Goal: Task Accomplishment & Management: Complete application form

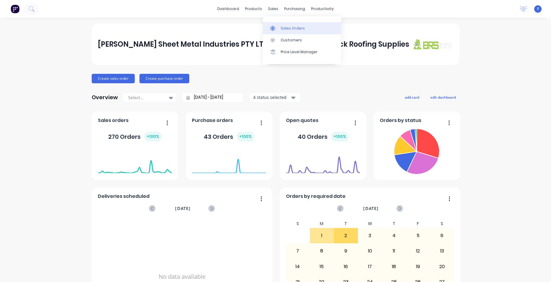
click at [287, 27] on div "Sales Orders" at bounding box center [293, 28] width 24 height 5
click at [283, 27] on div "Sales Orders" at bounding box center [293, 28] width 24 height 5
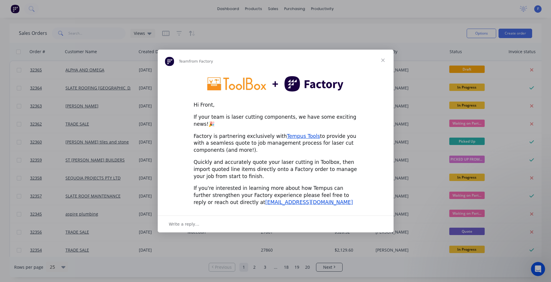
click at [383, 64] on span "Close" at bounding box center [383, 60] width 21 height 21
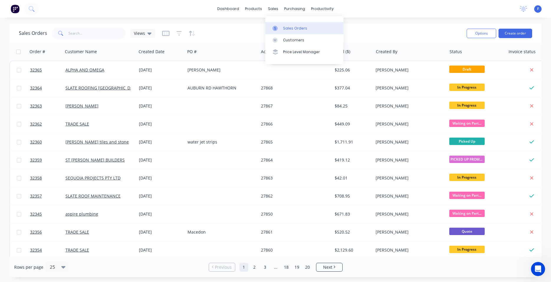
click at [289, 28] on div "Sales Orders" at bounding box center [295, 28] width 24 height 5
click at [287, 30] on div "Sales Orders" at bounding box center [295, 28] width 24 height 5
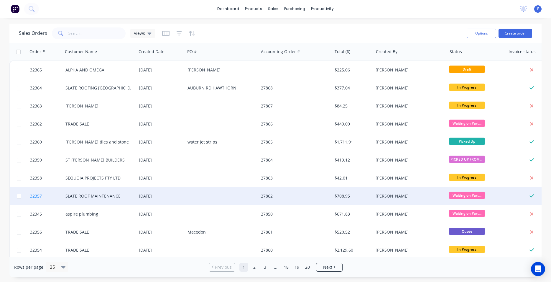
scroll to position [67, 0]
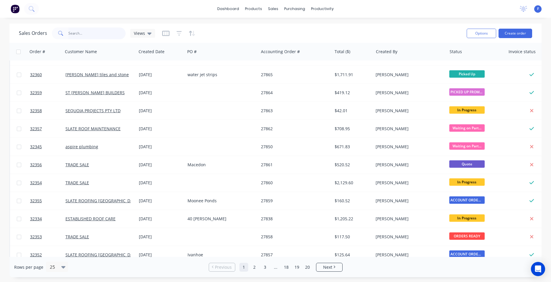
click at [90, 31] on input "text" at bounding box center [97, 33] width 58 height 12
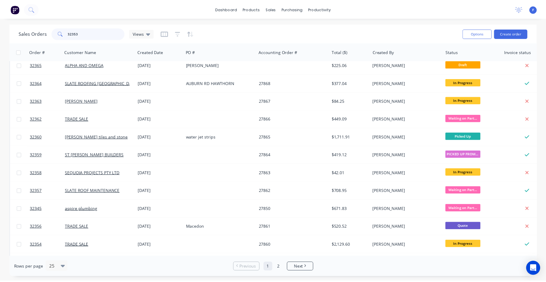
scroll to position [0, 0]
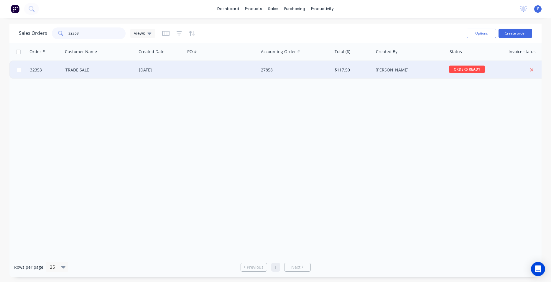
type input "32353"
click at [226, 68] on div at bounding box center [221, 70] width 73 height 18
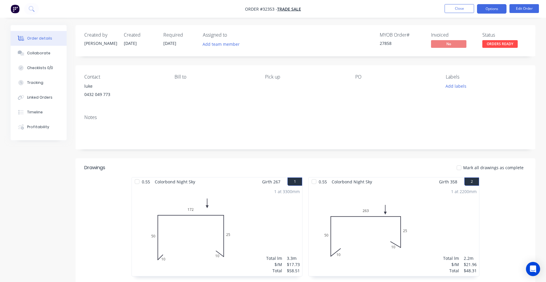
click at [498, 12] on button "Options" at bounding box center [492, 8] width 30 height 9
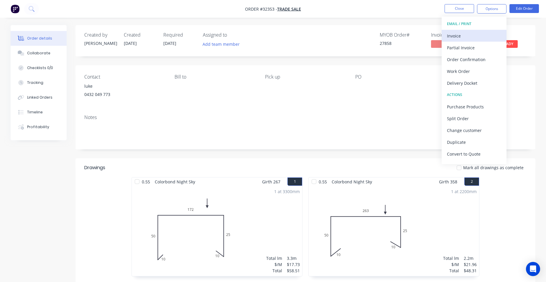
click at [470, 37] on div "Invoice" at bounding box center [474, 36] width 54 height 9
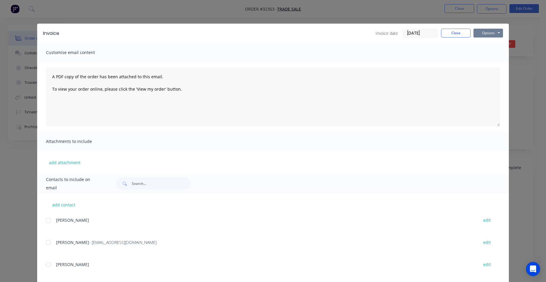
click at [485, 32] on button "Options" at bounding box center [489, 33] width 30 height 9
click at [486, 52] on button "Print" at bounding box center [493, 53] width 38 height 10
click at [448, 32] on button "Close" at bounding box center [456, 33] width 30 height 9
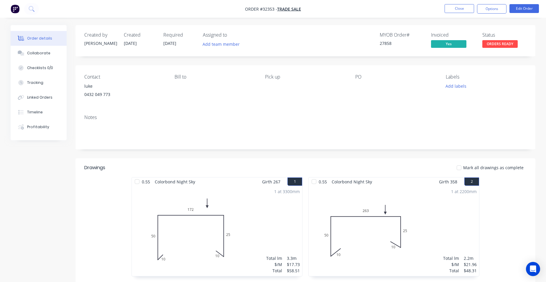
click at [16, 7] on img "button" at bounding box center [15, 8] width 9 height 9
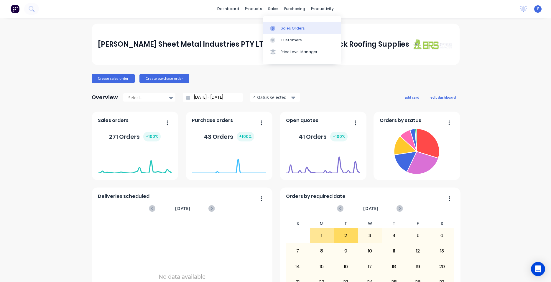
click at [288, 26] on div "Sales Orders" at bounding box center [293, 28] width 24 height 5
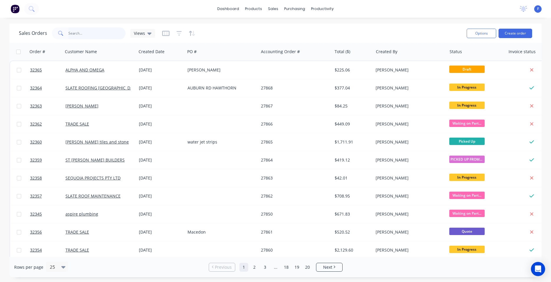
click at [94, 31] on input "text" at bounding box center [97, 33] width 58 height 12
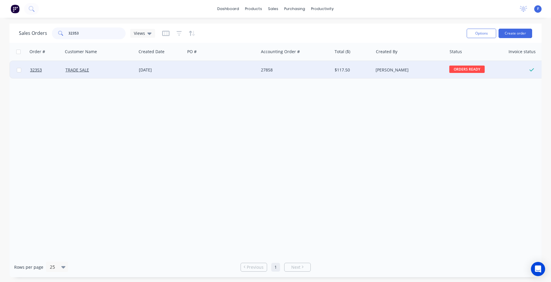
type input "32353"
click at [307, 69] on div "27858" at bounding box center [293, 70] width 65 height 6
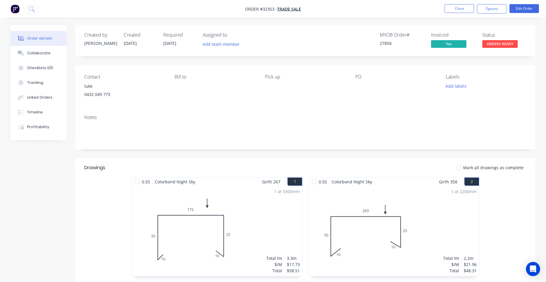
click at [505, 42] on span "ORDERS READY" at bounding box center [500, 43] width 35 height 7
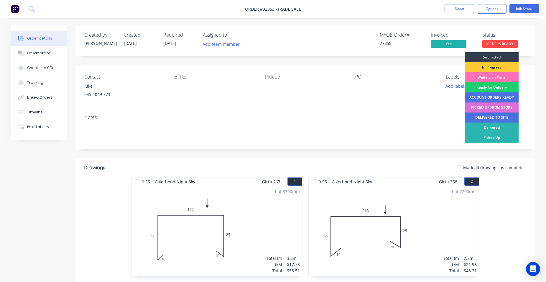
click at [503, 106] on div "PICKED UP FROM STORE" at bounding box center [492, 107] width 54 height 10
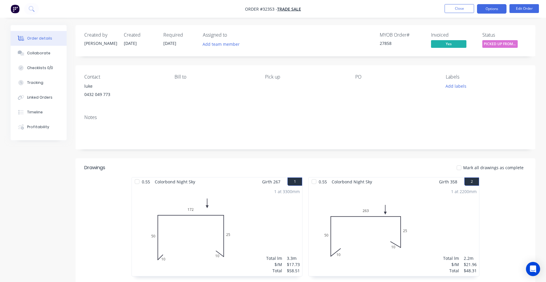
click at [497, 10] on button "Options" at bounding box center [492, 8] width 30 height 9
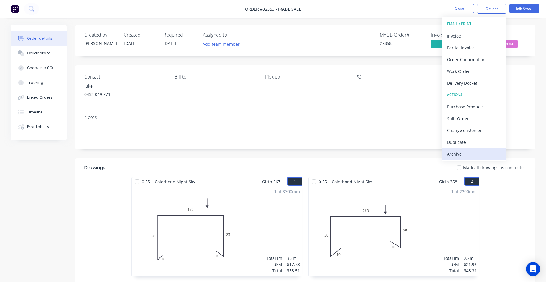
click at [477, 153] on div "Archive" at bounding box center [474, 154] width 54 height 9
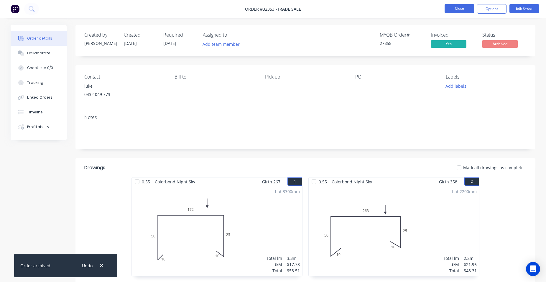
click at [463, 8] on button "Close" at bounding box center [460, 8] width 30 height 9
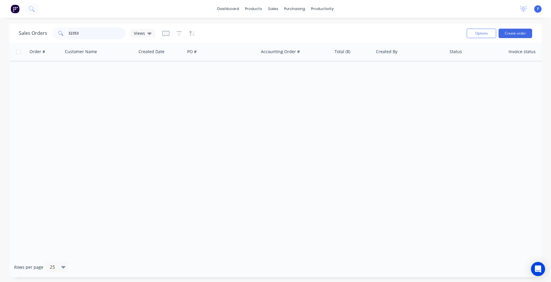
click at [95, 29] on input "32353" at bounding box center [97, 33] width 58 height 12
type input "3"
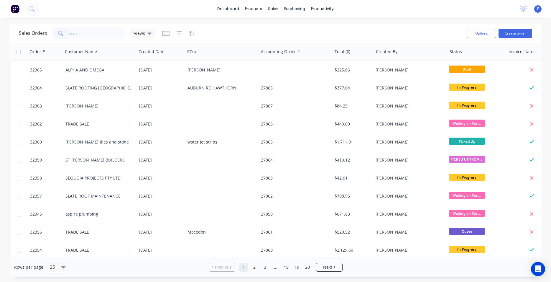
click at [16, 8] on img at bounding box center [15, 8] width 9 height 9
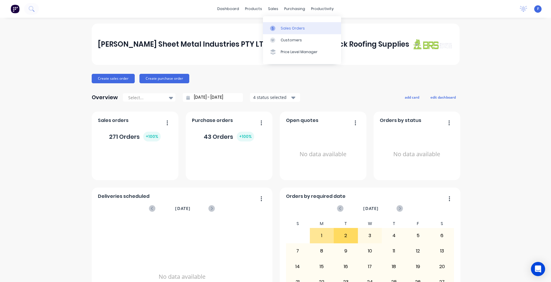
click at [288, 26] on div "Sales Orders" at bounding box center [293, 28] width 24 height 5
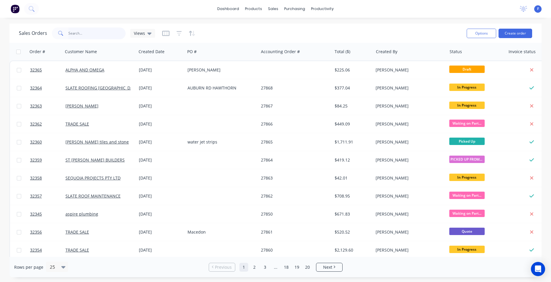
click at [87, 33] on input "text" at bounding box center [97, 33] width 58 height 12
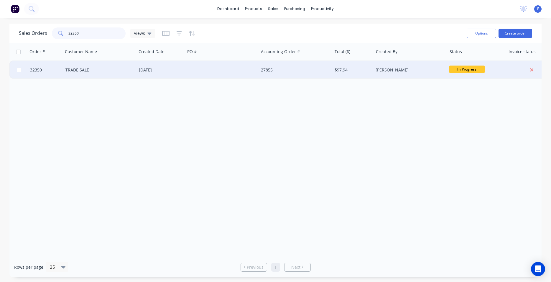
type input "32350"
click at [201, 71] on div at bounding box center [221, 70] width 73 height 18
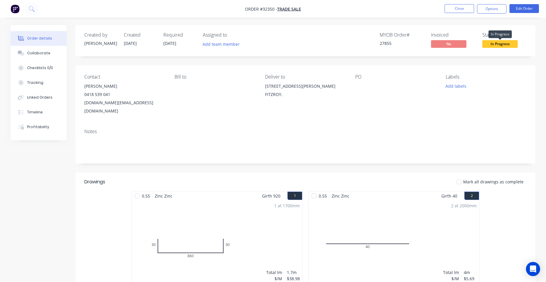
drag, startPoint x: 499, startPoint y: 46, endPoint x: 497, endPoint y: 50, distance: 4.4
click at [499, 46] on span "In Progress" at bounding box center [500, 43] width 35 height 7
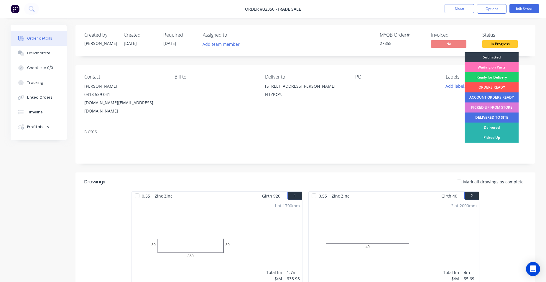
click at [502, 89] on div "ORDERS READY" at bounding box center [492, 87] width 54 height 10
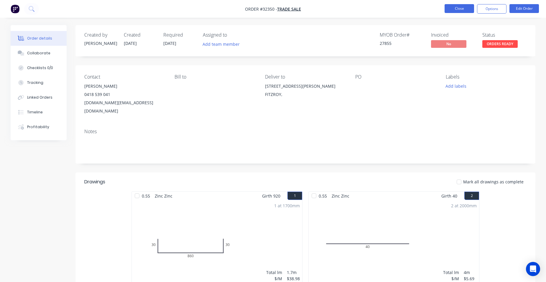
click at [461, 12] on button "Close" at bounding box center [460, 8] width 30 height 9
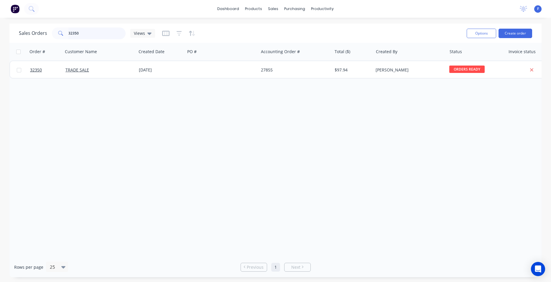
click at [99, 36] on input "32350" at bounding box center [97, 33] width 58 height 12
type input "3"
click at [12, 8] on img at bounding box center [15, 8] width 9 height 9
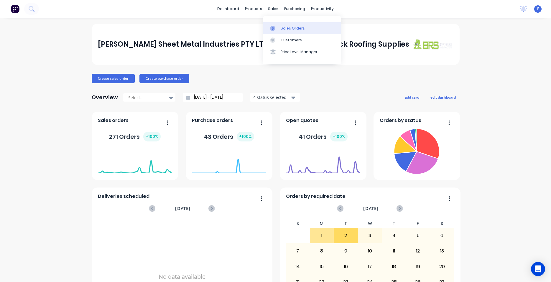
click at [284, 27] on div "Sales Orders" at bounding box center [293, 28] width 24 height 5
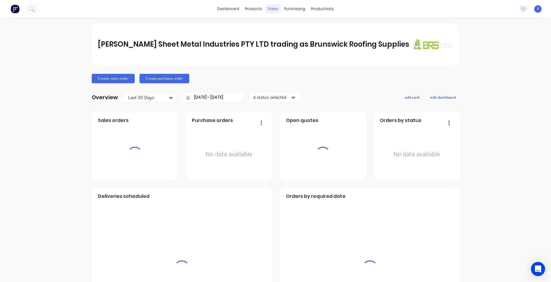
click at [268, 7] on div "sales" at bounding box center [273, 8] width 16 height 9
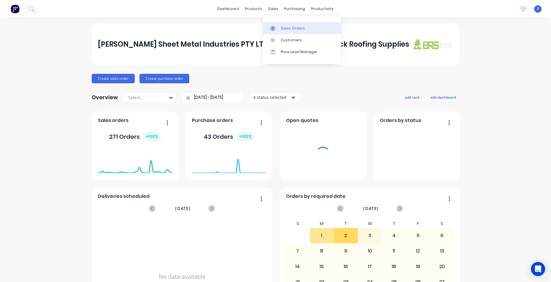
click at [297, 26] on div "Sales Orders" at bounding box center [293, 28] width 24 height 5
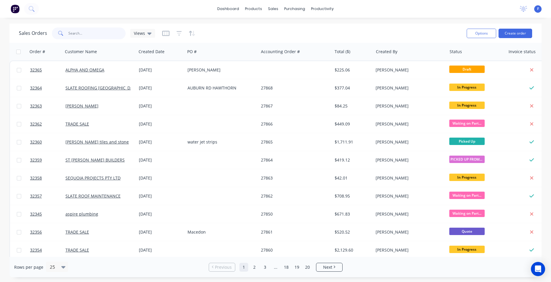
click at [89, 35] on input "text" at bounding box center [97, 33] width 58 height 12
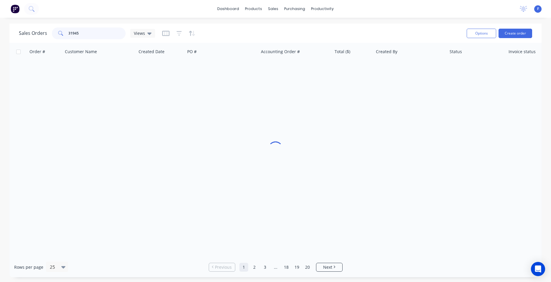
type input "31945"
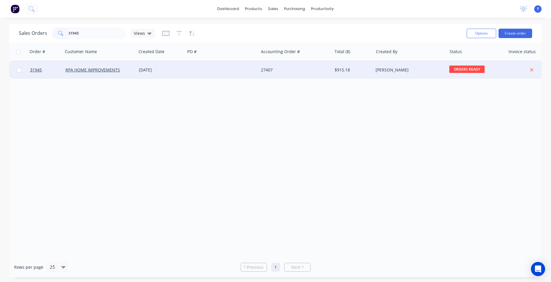
click at [220, 72] on div at bounding box center [221, 70] width 73 height 18
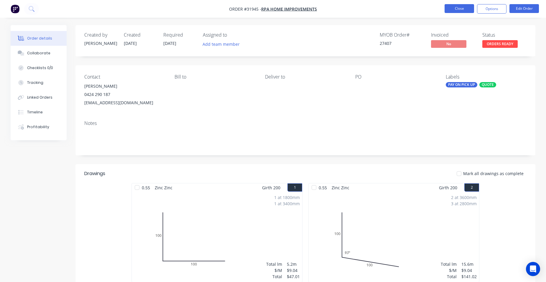
click at [458, 12] on button "Close" at bounding box center [460, 8] width 30 height 9
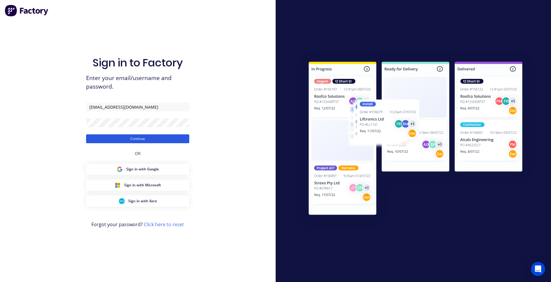
click at [144, 140] on button "Continue" at bounding box center [137, 138] width 103 height 9
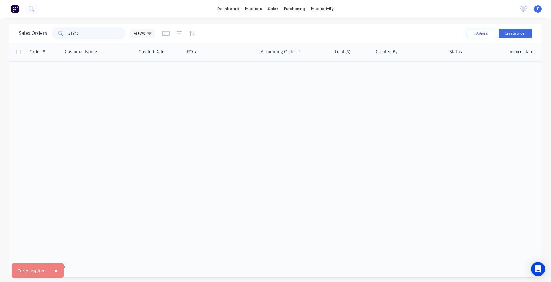
click at [111, 35] on input "31945" at bounding box center [97, 33] width 58 height 12
type input "3"
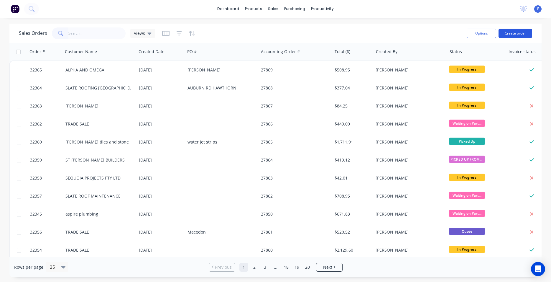
click at [520, 36] on button "Create order" at bounding box center [516, 33] width 34 height 9
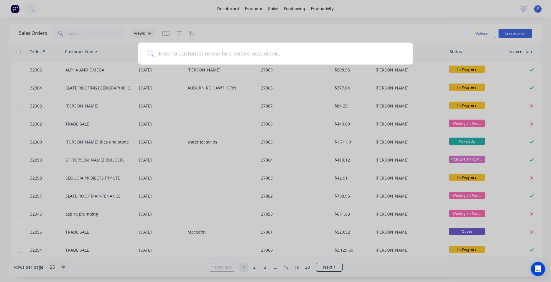
click at [205, 54] on input at bounding box center [279, 53] width 250 height 22
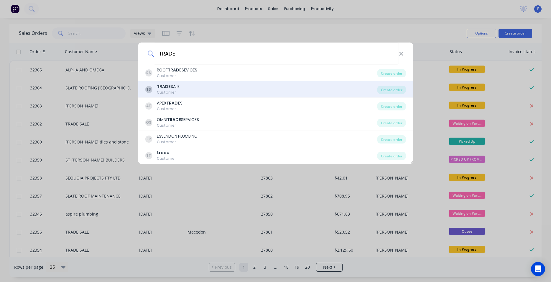
type input "TRADE"
click at [227, 93] on div "TS TRADE SALE Customer" at bounding box center [261, 89] width 232 height 12
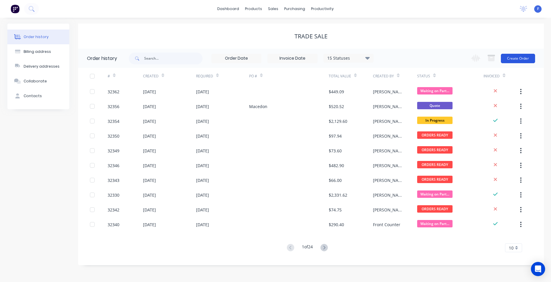
click at [517, 59] on button "Create Order" at bounding box center [518, 58] width 34 height 9
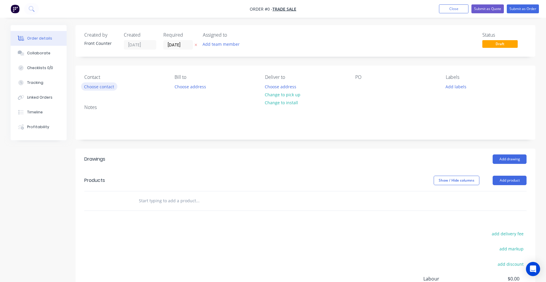
click at [97, 83] on button "Choose contact" at bounding box center [99, 86] width 36 height 8
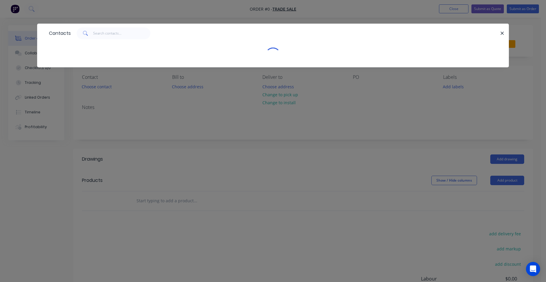
click at [97, 86] on div "Contacts" at bounding box center [273, 141] width 546 height 282
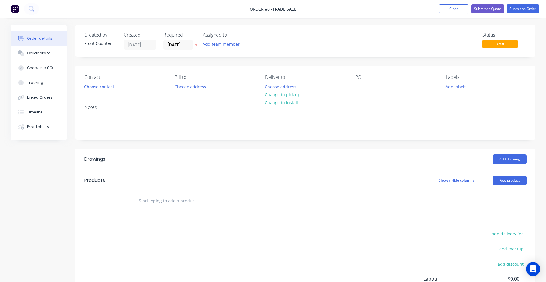
click at [97, 86] on button "Choose contact" at bounding box center [99, 86] width 36 height 8
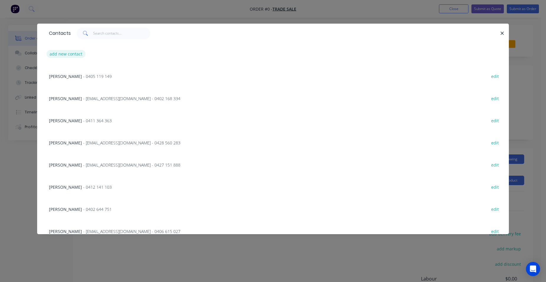
click at [77, 53] on button "add new contact" at bounding box center [66, 54] width 39 height 8
select select "AU"
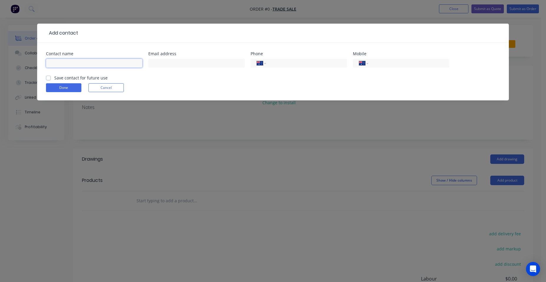
click at [84, 63] on input "text" at bounding box center [94, 63] width 96 height 9
type input "[PERSON_NAME]"
type input "0417 526 800"
click at [54, 79] on label "Save contact for future use" at bounding box center [80, 78] width 53 height 6
click at [48, 79] on input "Save contact for future use" at bounding box center [48, 78] width 5 height 6
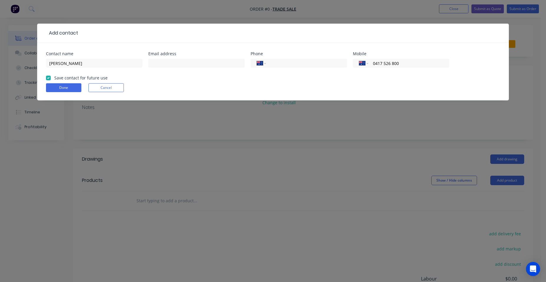
checkbox input "true"
click at [66, 87] on button "Done" at bounding box center [63, 87] width 35 height 9
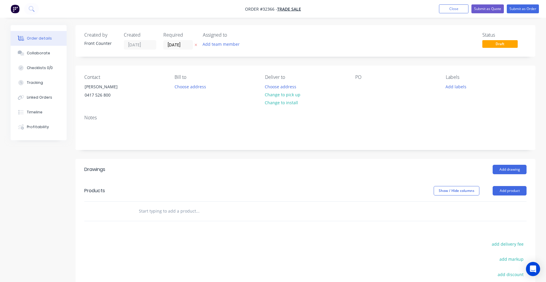
scroll to position [90, 0]
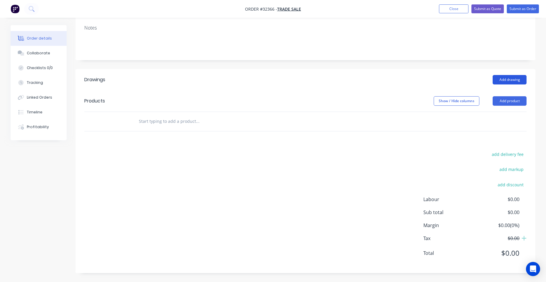
click at [513, 82] on button "Add drawing" at bounding box center [510, 79] width 34 height 9
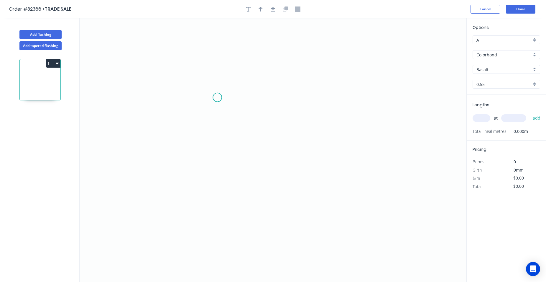
click at [217, 97] on icon "0" at bounding box center [273, 149] width 387 height 263
click at [270, 101] on icon "0" at bounding box center [273, 149] width 387 height 263
click at [271, 144] on icon "0 ?" at bounding box center [273, 149] width 387 height 263
click at [334, 143] on icon "0 ? ?" at bounding box center [273, 149] width 387 height 263
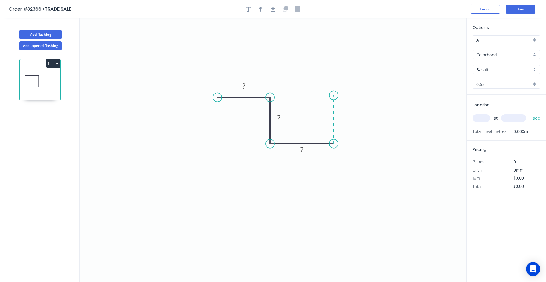
click at [332, 95] on icon "0 ? ? ?" at bounding box center [273, 149] width 387 height 263
click at [247, 85] on rect at bounding box center [244, 86] width 12 height 8
type input "$8.91"
click at [272, 9] on icon "button" at bounding box center [273, 8] width 5 height 5
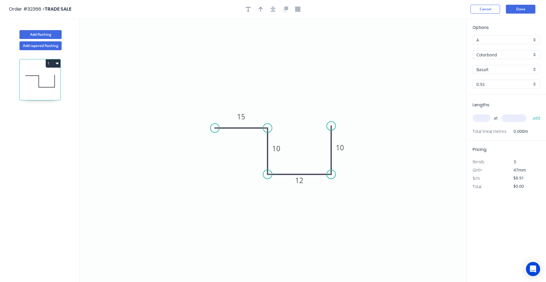
click at [535, 57] on div "Colorbond" at bounding box center [507, 54] width 68 height 9
click at [519, 84] on div "Galvanised" at bounding box center [506, 86] width 67 height 10
type input "Galvanised"
type input "$17.80"
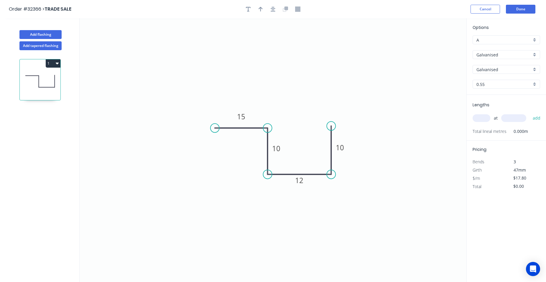
click at [483, 119] on input "text" at bounding box center [482, 118] width 18 height 8
type input "5"
type input "500"
click at [530, 113] on button "add" at bounding box center [537, 118] width 14 height 10
type input "$89.00"
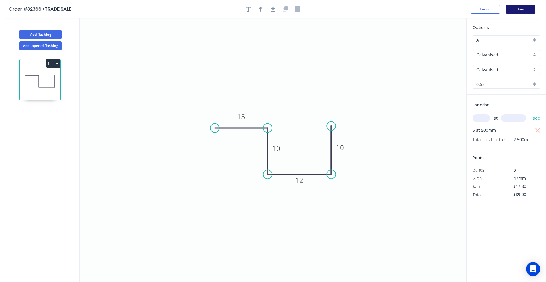
click at [517, 5] on button "Done" at bounding box center [521, 9] width 30 height 9
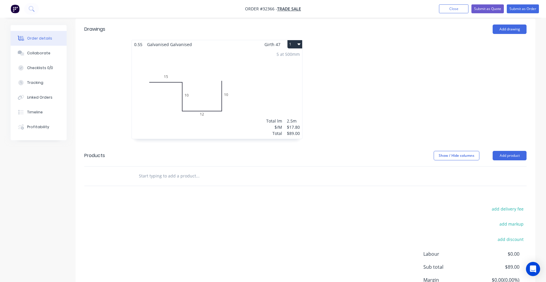
scroll to position [74, 0]
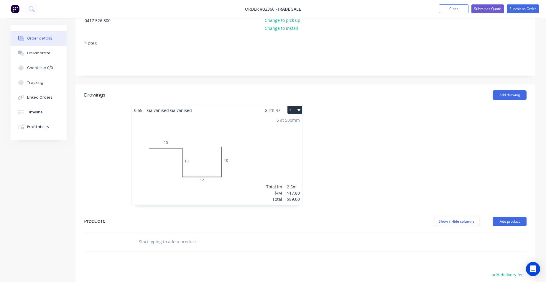
click at [268, 157] on div "5 at 500mm Total lm $/M Total 2.5m $17.80 $89.00" at bounding box center [217, 159] width 171 height 90
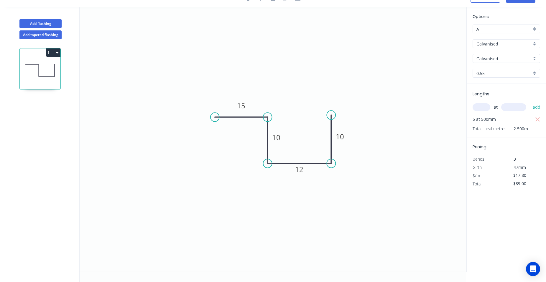
scroll to position [11, 0]
click at [534, 43] on div "Galvanised" at bounding box center [507, 43] width 68 height 9
click at [503, 84] on div "Zinc" at bounding box center [506, 86] width 67 height 10
type input "Zinc"
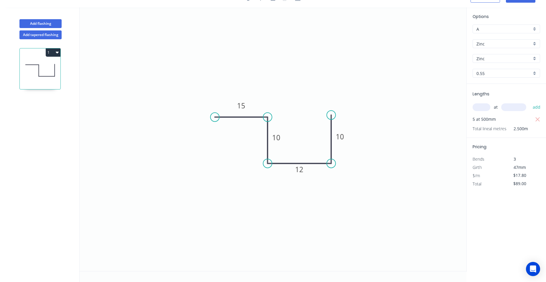
type input "$8.34"
type input "$41.70"
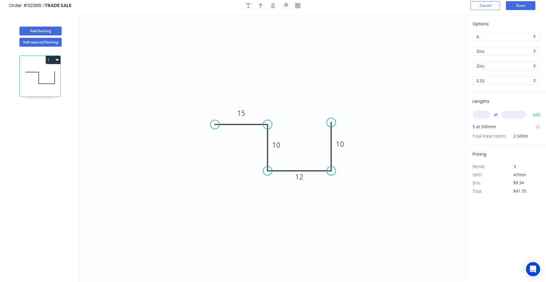
scroll to position [0, 0]
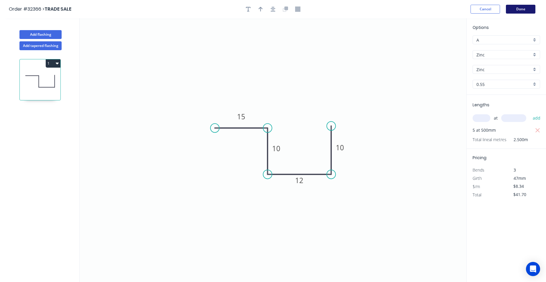
click at [524, 11] on button "Done" at bounding box center [521, 9] width 30 height 9
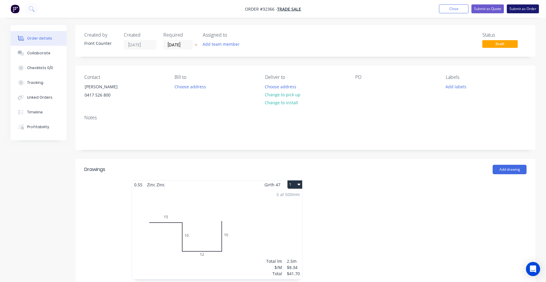
click at [517, 9] on button "Submit as Order" at bounding box center [523, 8] width 32 height 9
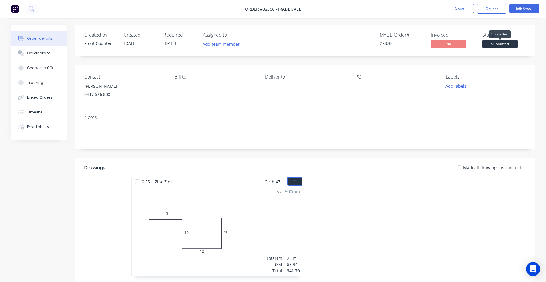
click at [494, 45] on span "Submitted" at bounding box center [500, 43] width 35 height 7
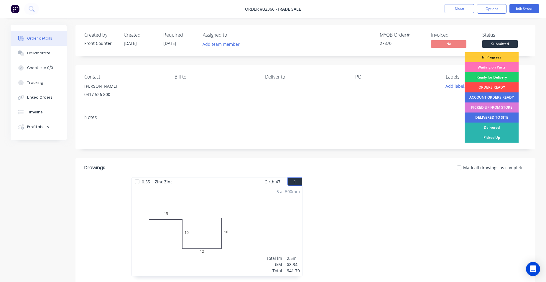
click at [492, 88] on div "ORDERS READY" at bounding box center [492, 87] width 54 height 10
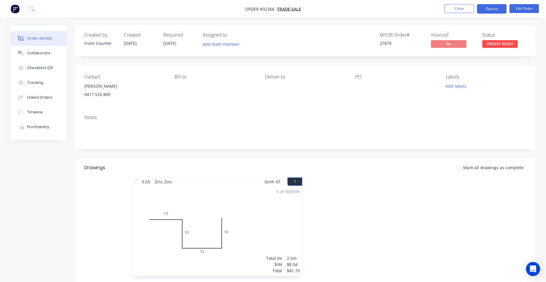
click at [486, 8] on button "Options" at bounding box center [492, 8] width 30 height 9
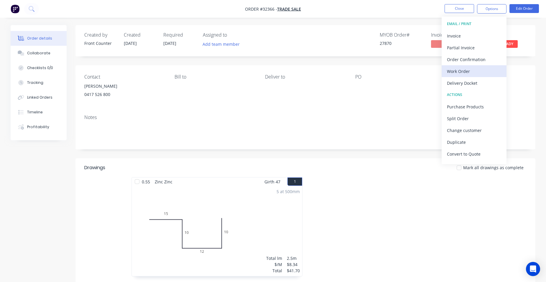
click at [464, 71] on div "Work Order" at bounding box center [474, 71] width 54 height 9
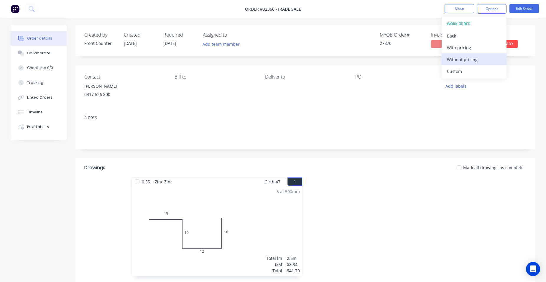
click at [474, 57] on div "Without pricing" at bounding box center [474, 59] width 54 height 9
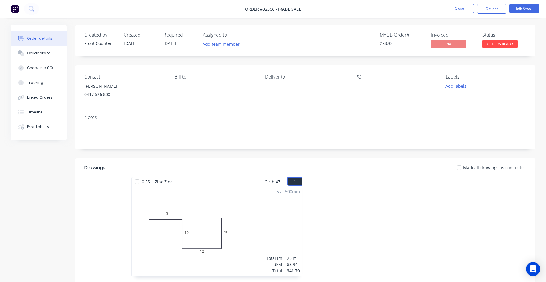
click at [523, 28] on div "Created by Front Counter Created [DATE] Required [DATE] Assigned to Add team me…" at bounding box center [306, 40] width 460 height 31
click at [460, 9] on button "Close" at bounding box center [460, 8] width 30 height 9
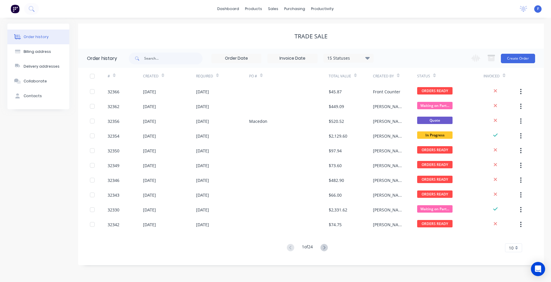
click at [14, 10] on img at bounding box center [15, 8] width 9 height 9
